Goal: Find specific page/section

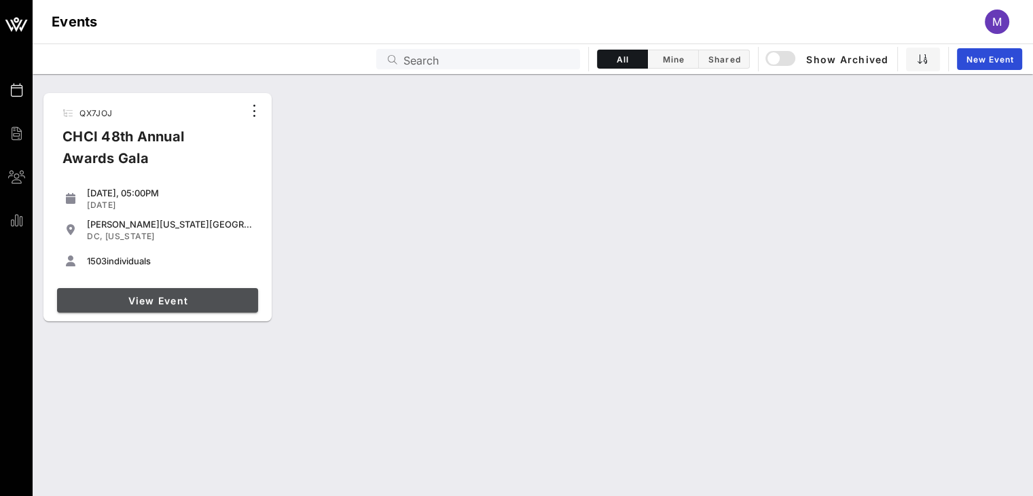
click at [147, 297] on span "View Event" at bounding box center [157, 301] width 190 height 12
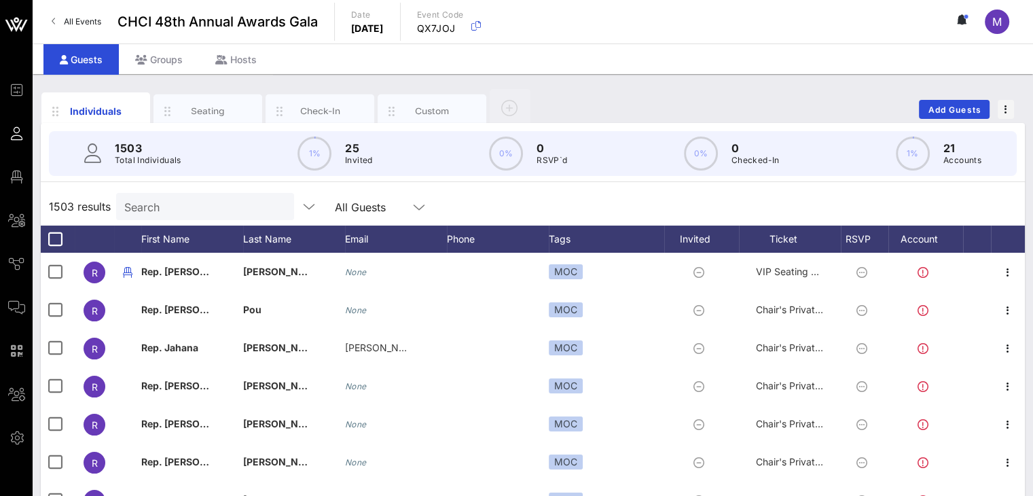
click at [348, 199] on div "All Guests" at bounding box center [371, 207] width 73 height 18
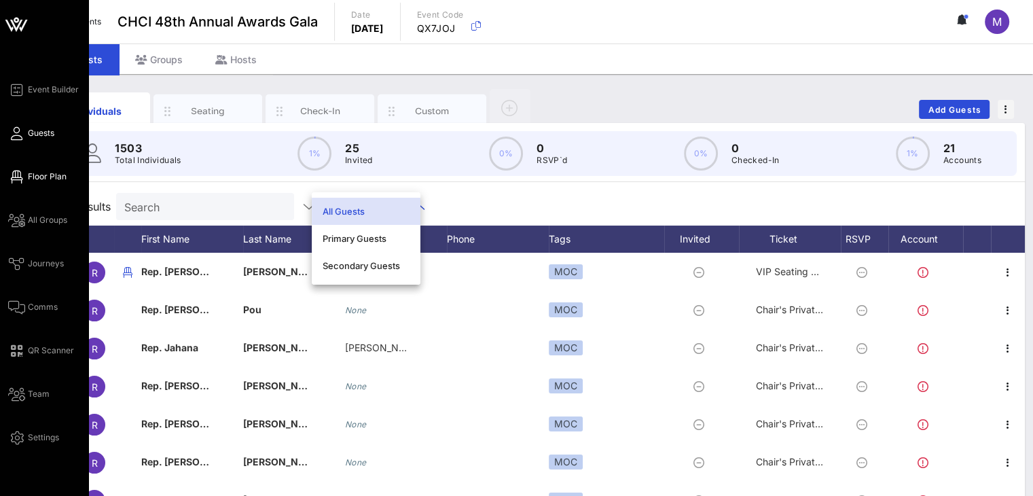
click at [22, 178] on icon at bounding box center [16, 177] width 17 height 2
